Goal: Find specific page/section: Find specific page/section

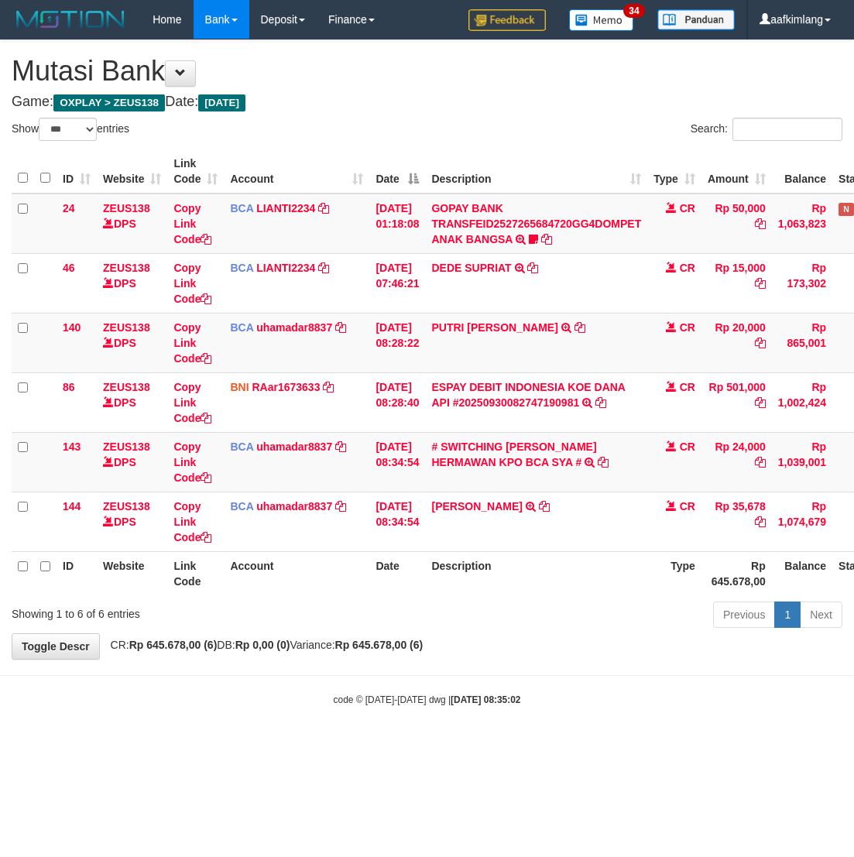
select select "***"
click at [467, 746] on html "Toggle navigation Home Bank Account List Mutasi Bank Search Note Mutasi Deposit…" at bounding box center [427, 373] width 854 height 746
drag, startPoint x: 330, startPoint y: 753, endPoint x: 404, endPoint y: 686, distance: 100.3
click at [334, 746] on html "Toggle navigation Home Bank Account List Mutasi Bank Search Note Mutasi Deposit…" at bounding box center [427, 373] width 854 height 746
click at [517, 442] on link "# SWITCHING [PERSON_NAME] HERMAWAN KPO BCA SYA #" at bounding box center [513, 455] width 165 height 28
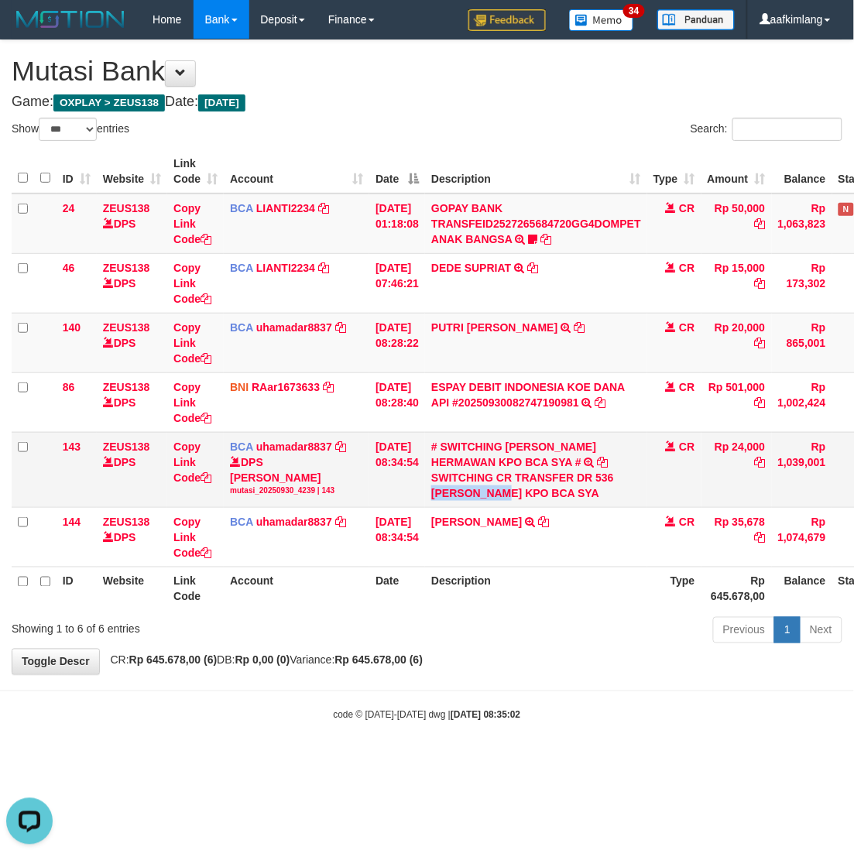
copy div "[PERSON_NAME]"
drag, startPoint x: 447, startPoint y: 496, endPoint x: 519, endPoint y: 513, distance: 74.0
click at [519, 507] on td "# SWITCHING [PERSON_NAME] HERMAWAN KPO BCA SYA # SWITCHING CR TRANSFER DR 536 […" at bounding box center [536, 469] width 222 height 75
click at [211, 474] on icon at bounding box center [206, 477] width 11 height 11
copy div "[PERSON_NAME]"
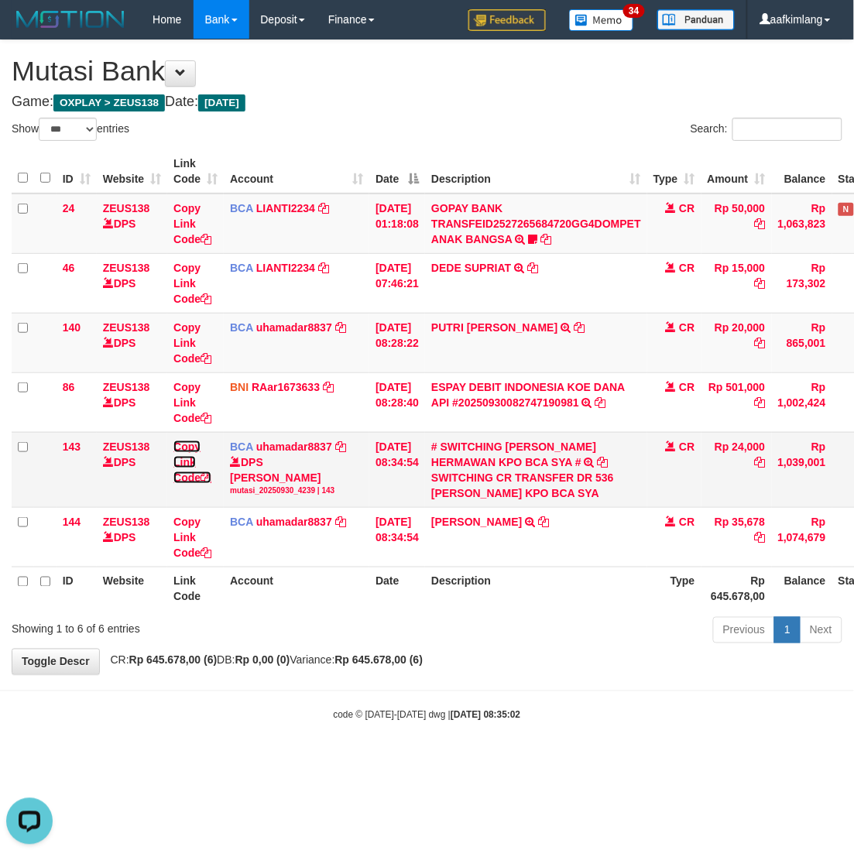
click at [211, 474] on icon at bounding box center [206, 477] width 11 height 11
click at [593, 647] on div "Previous 1 Next" at bounding box center [605, 632] width 475 height 33
